Goal: Transaction & Acquisition: Purchase product/service

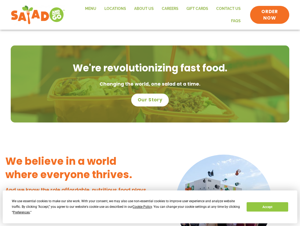
scroll to position [322, 0]
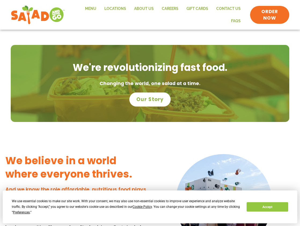
click at [151, 102] on span "Our Story" at bounding box center [149, 99] width 27 height 7
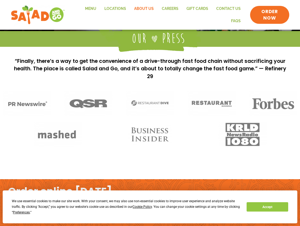
scroll to position [446, 0]
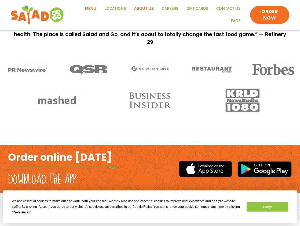
click at [92, 7] on link "Menu" at bounding box center [90, 9] width 19 height 12
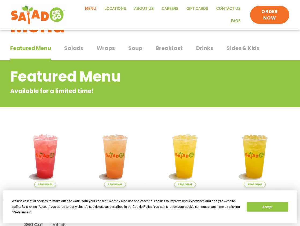
scroll to position [27, 0]
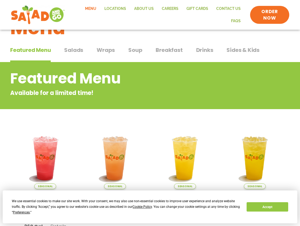
click at [73, 48] on span "Salads" at bounding box center [73, 50] width 19 height 8
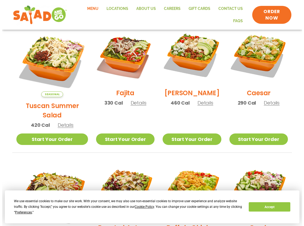
scroll to position [134, 0]
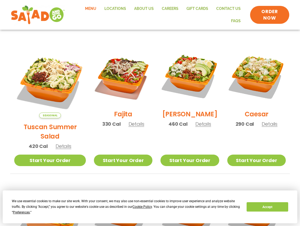
click at [270, 128] on span "Details" at bounding box center [269, 124] width 16 height 7
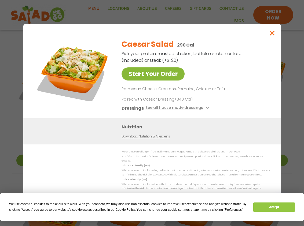
click at [171, 80] on link "Start Your Order" at bounding box center [152, 74] width 63 height 13
